Goal: Book appointment/travel/reservation

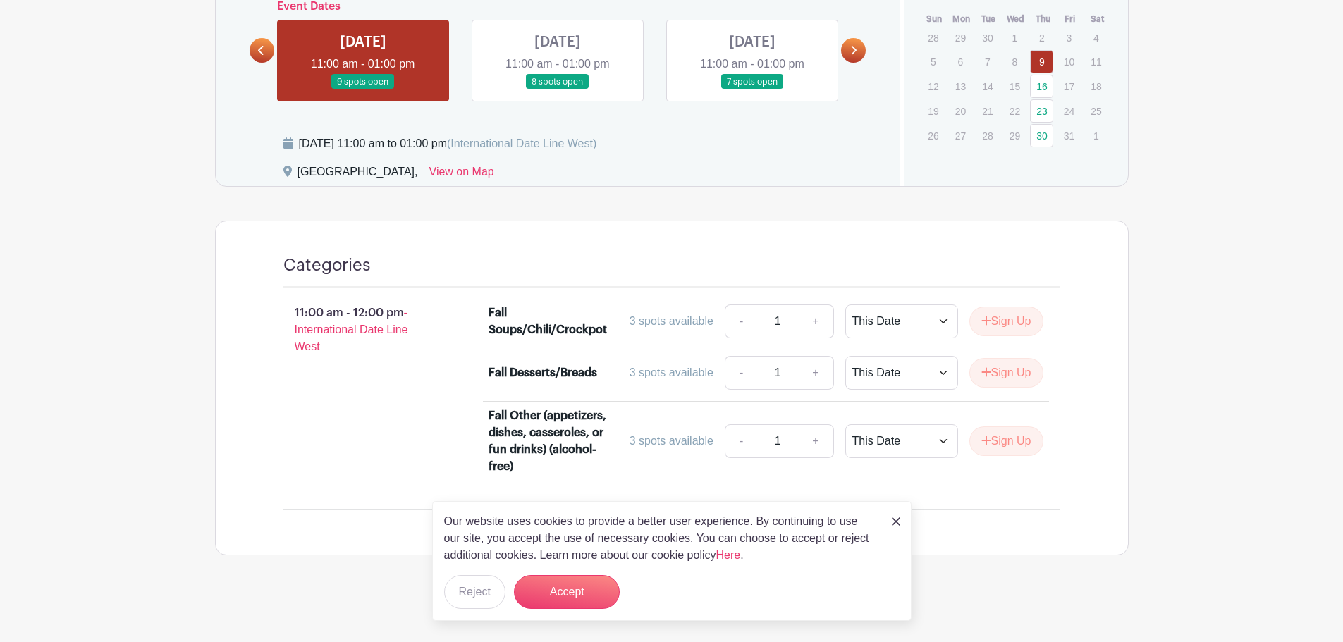
scroll to position [896, 0]
click at [332, 422] on div "11:00 am - 12:00 pm - International Date Line West" at bounding box center [364, 392] width 206 height 188
click at [894, 518] on img at bounding box center [896, 521] width 8 height 8
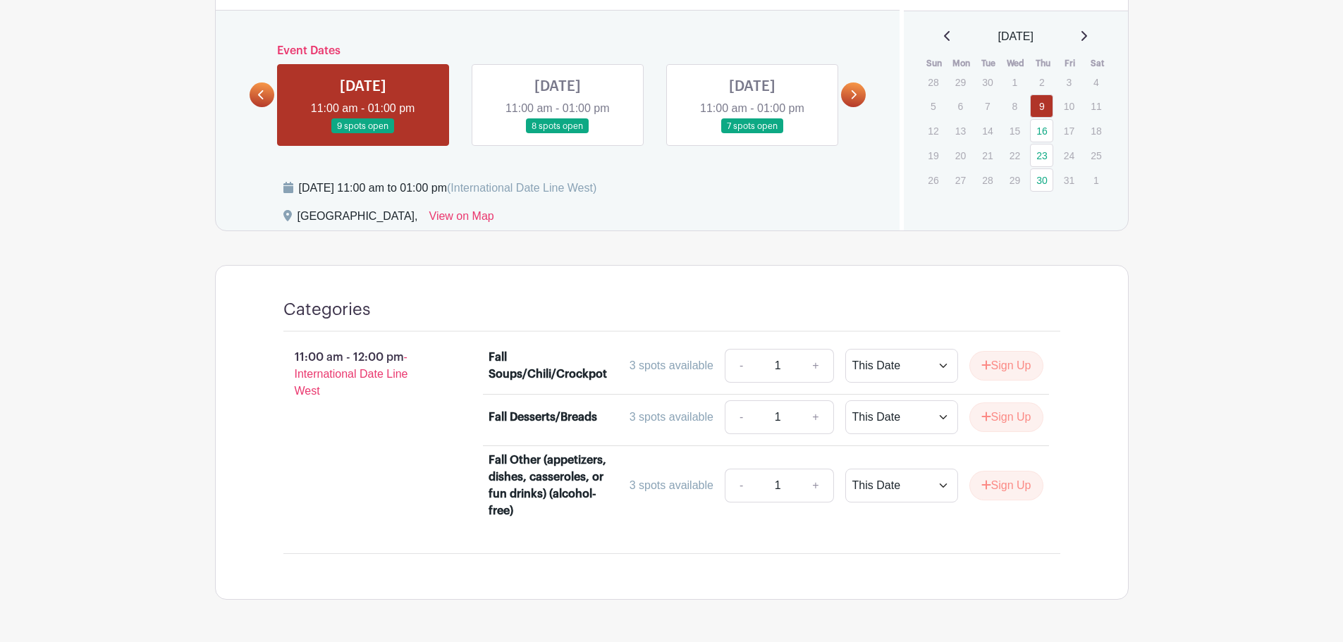
scroll to position [826, 0]
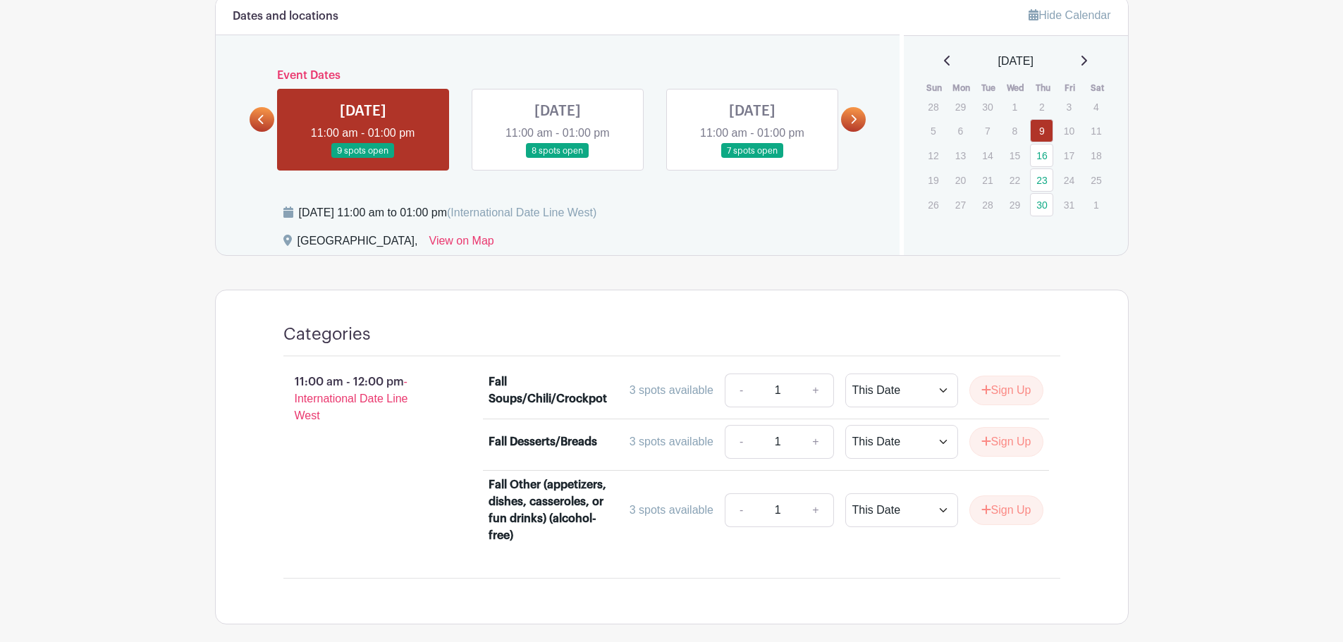
click at [558, 159] on link at bounding box center [558, 159] width 0 height 0
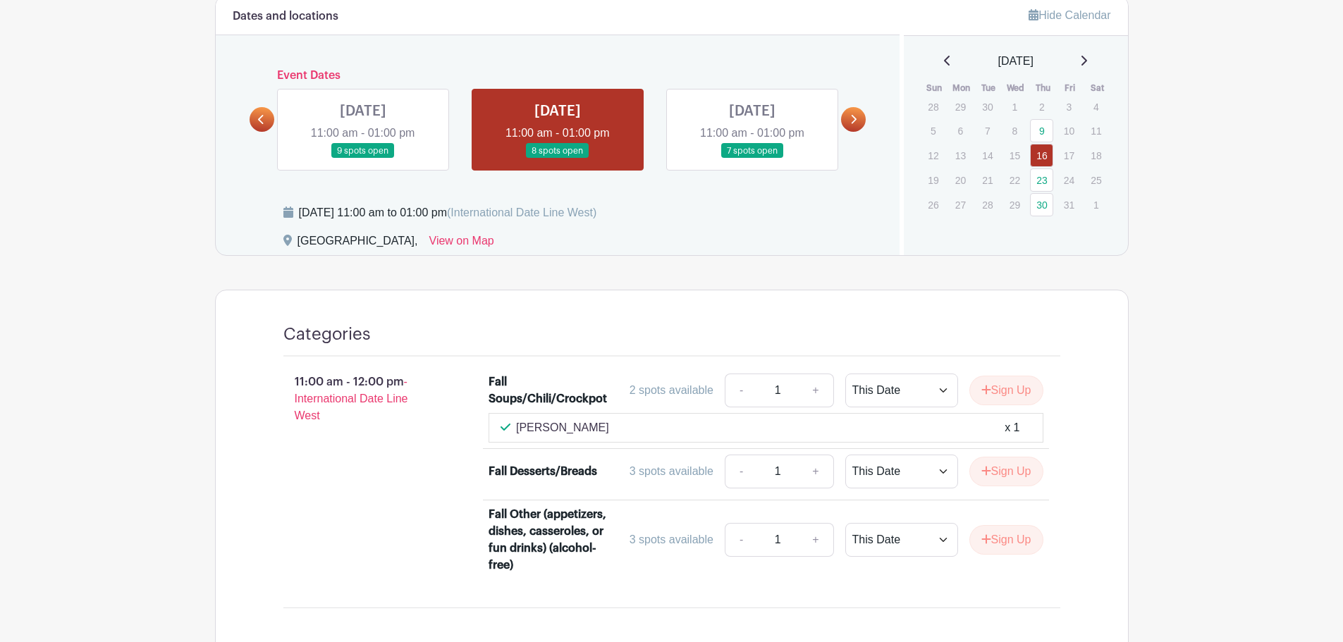
click at [752, 159] on link at bounding box center [752, 159] width 0 height 0
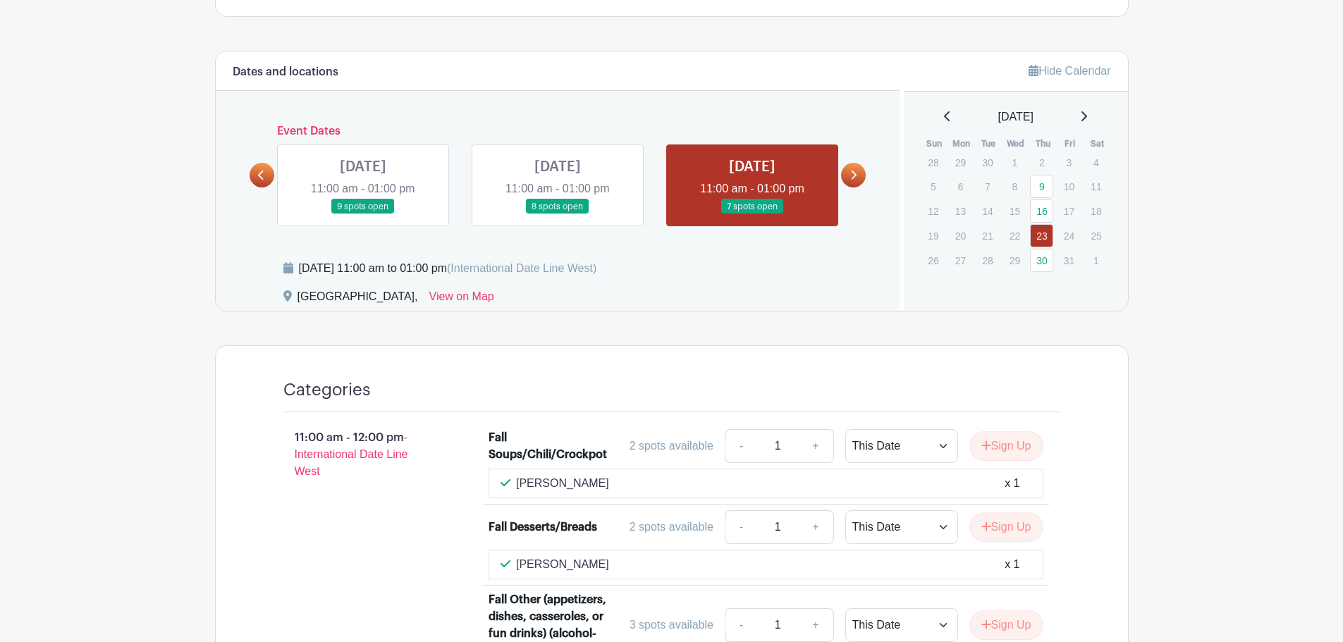
scroll to position [744, 0]
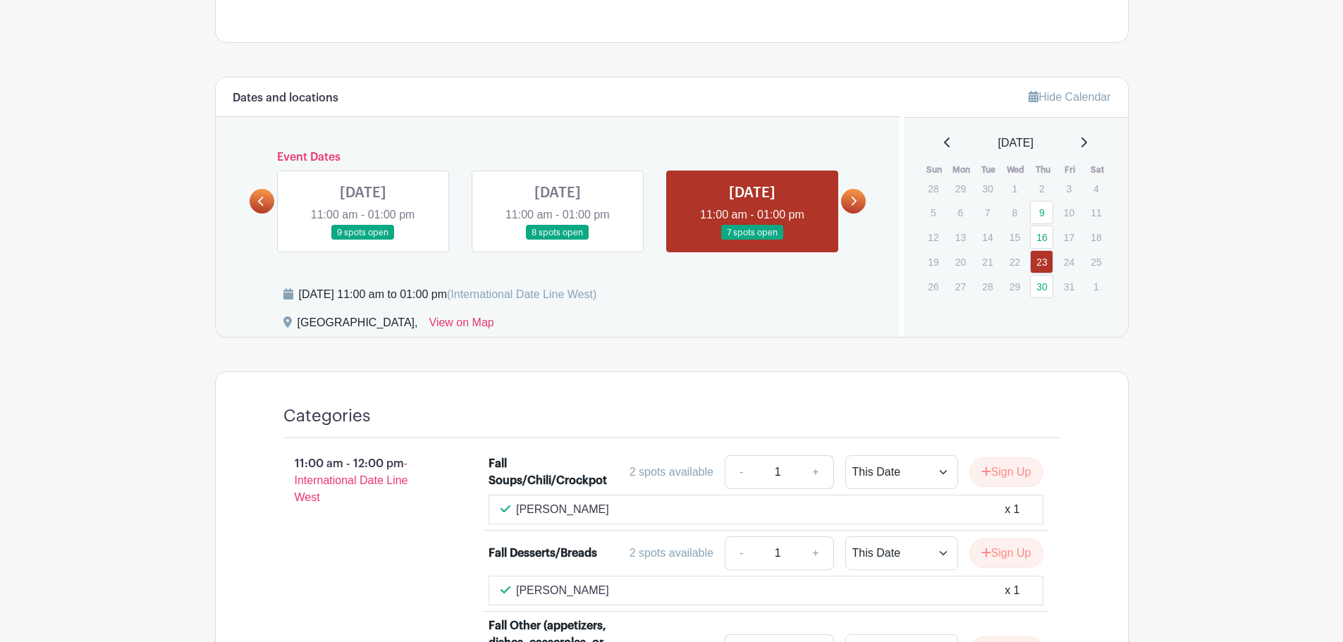
click at [558, 240] on link at bounding box center [558, 240] width 0 height 0
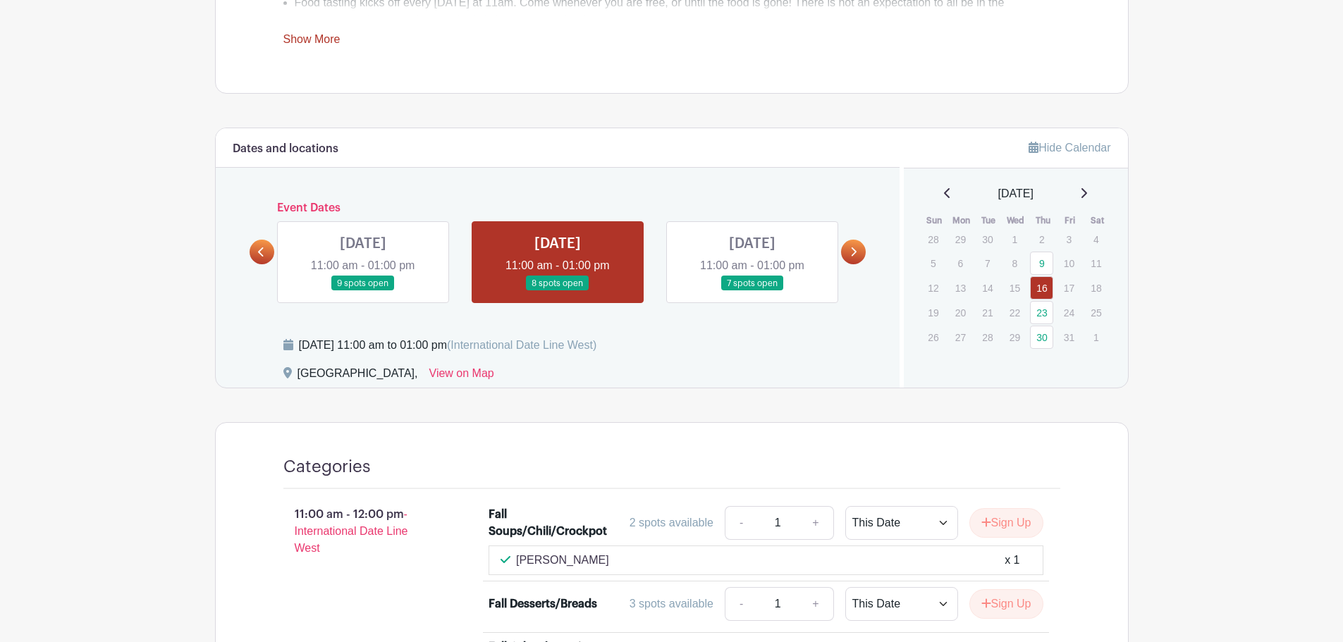
scroll to position [673, 0]
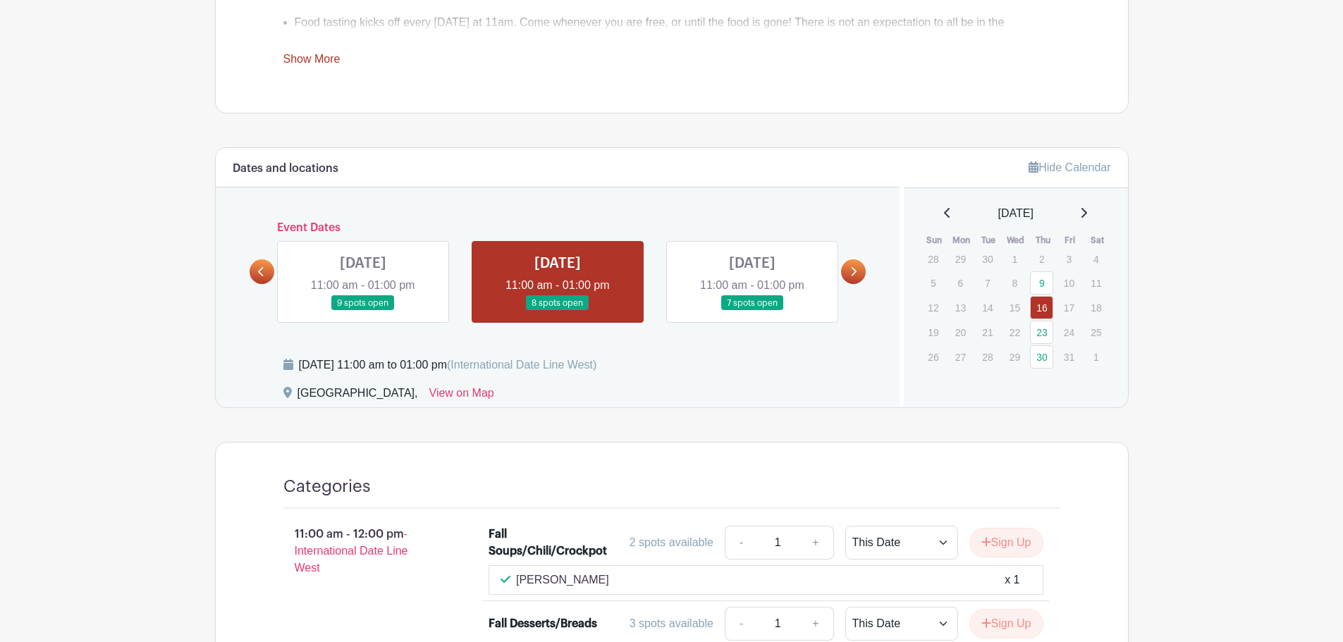
click at [363, 311] on link at bounding box center [363, 311] width 0 height 0
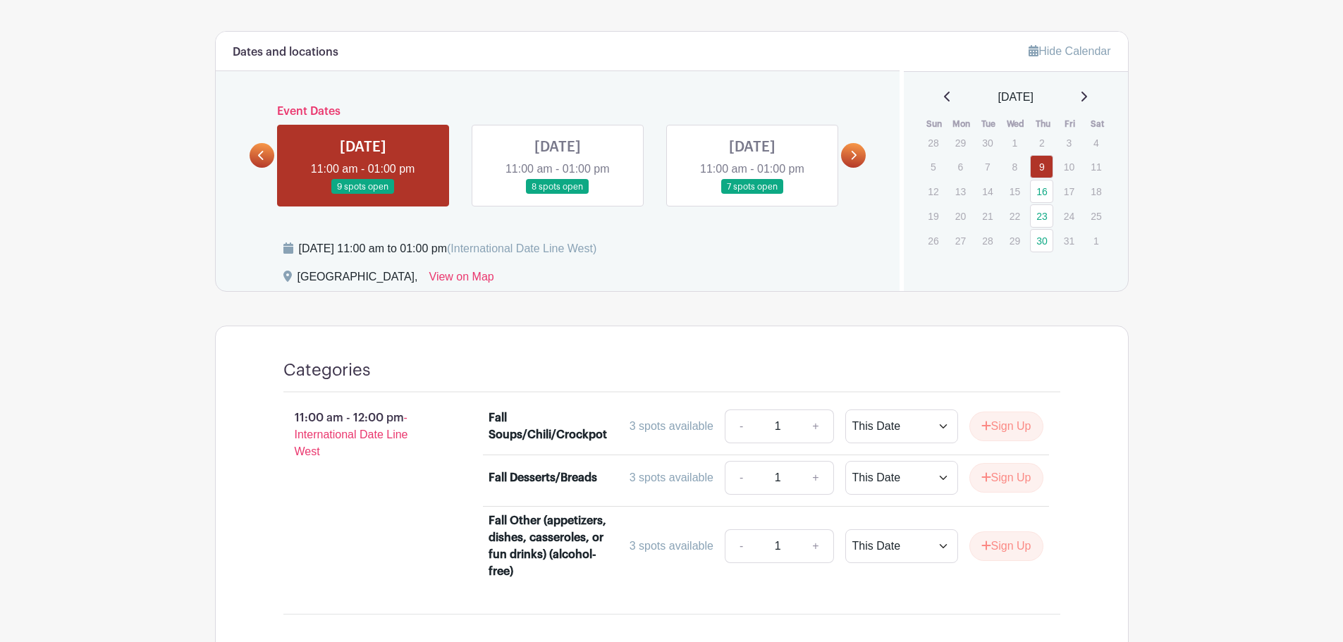
scroll to position [814, 0]
